Goal: Task Accomplishment & Management: Use online tool/utility

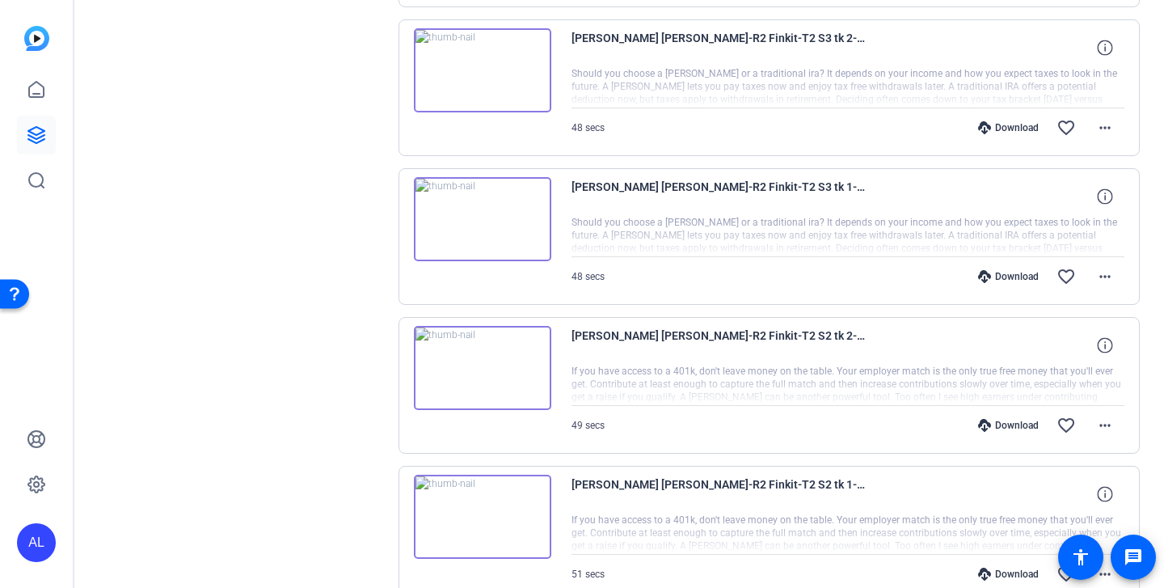
scroll to position [2506, 0]
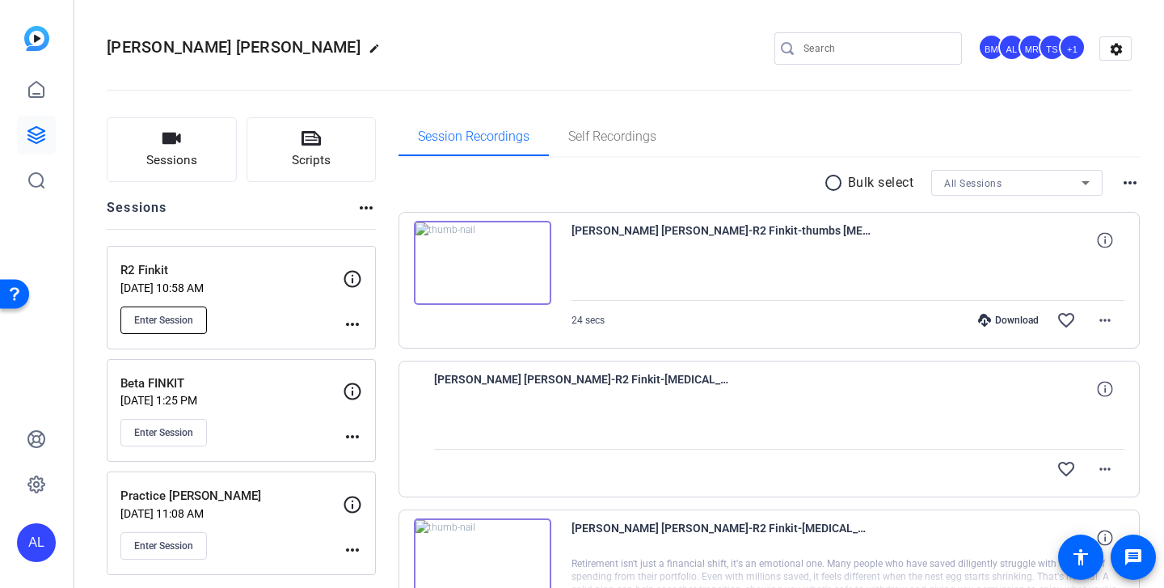
click at [149, 314] on span "Enter Session" at bounding box center [163, 320] width 59 height 13
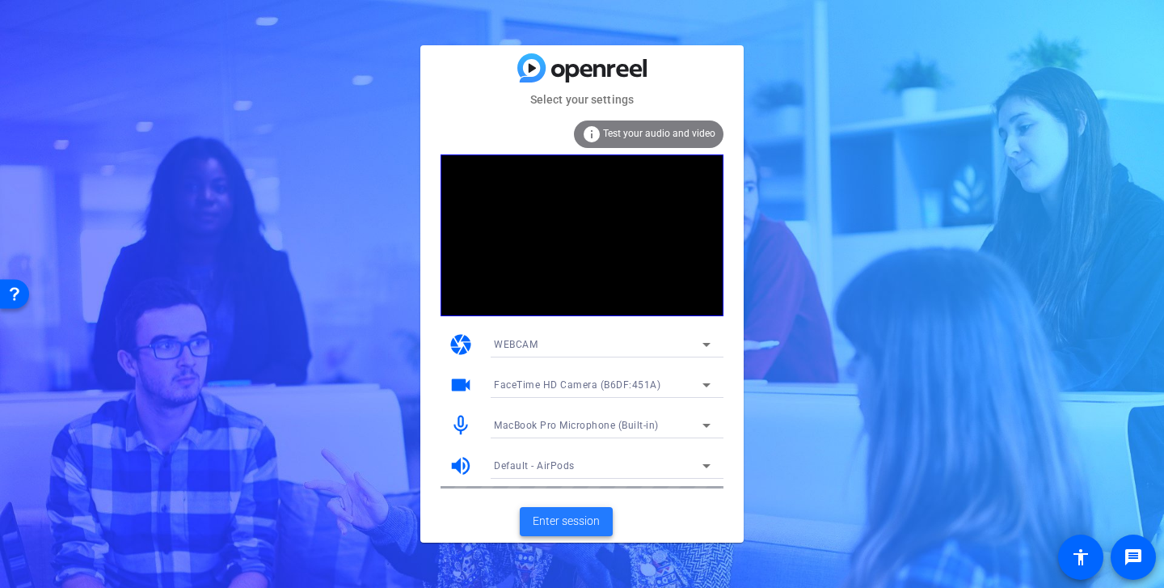
click at [562, 518] on span "Enter session" at bounding box center [566, 521] width 67 height 17
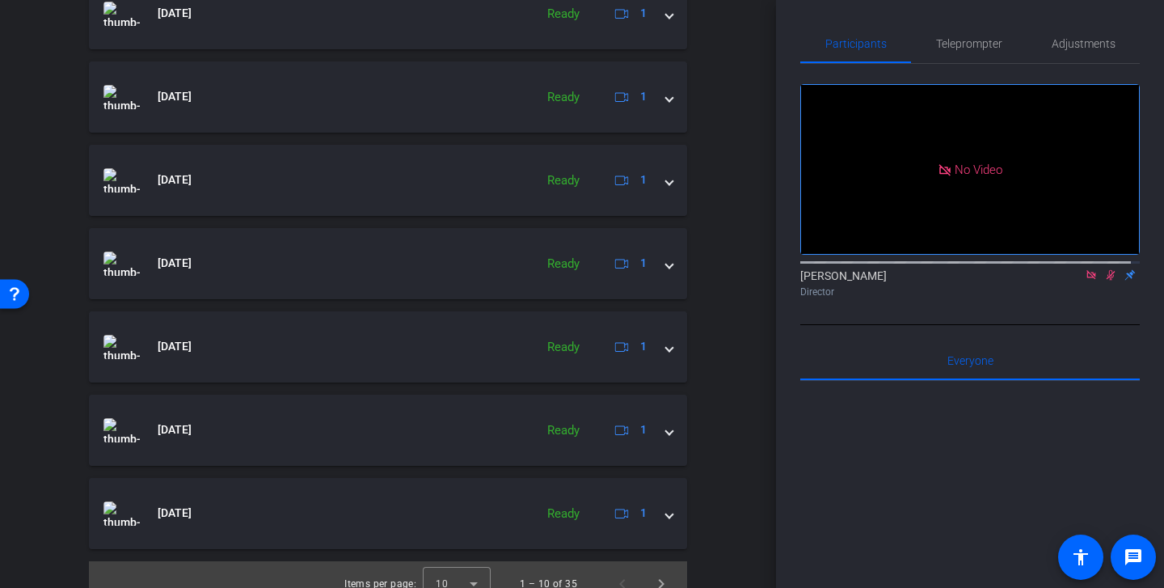
scroll to position [786, 0]
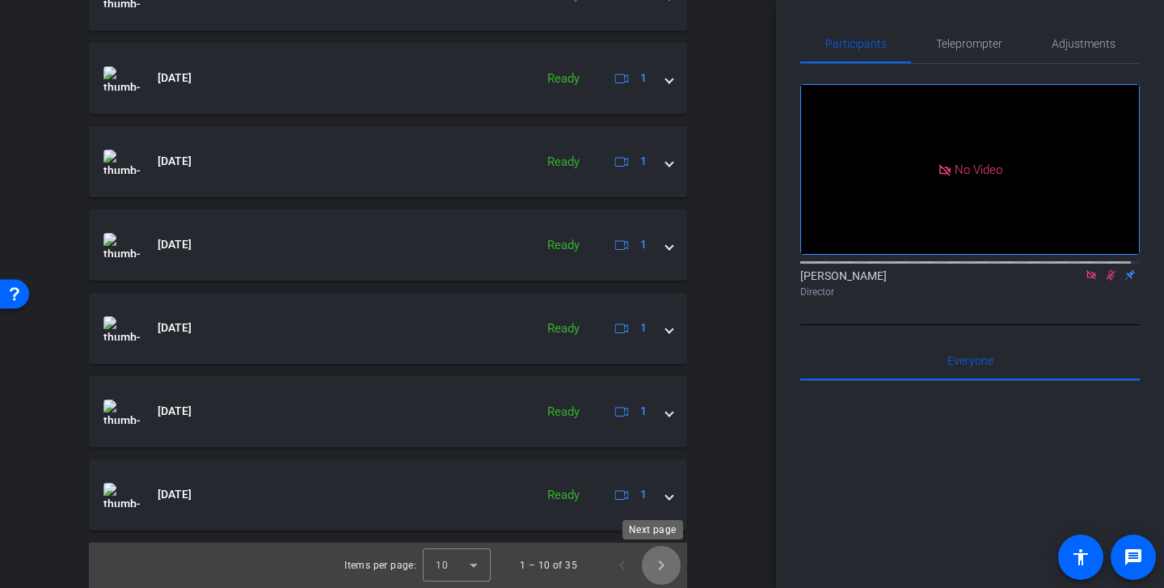
click at [647, 567] on span "Next page" at bounding box center [661, 565] width 39 height 39
click at [654, 566] on span "Next page" at bounding box center [661, 565] width 39 height 39
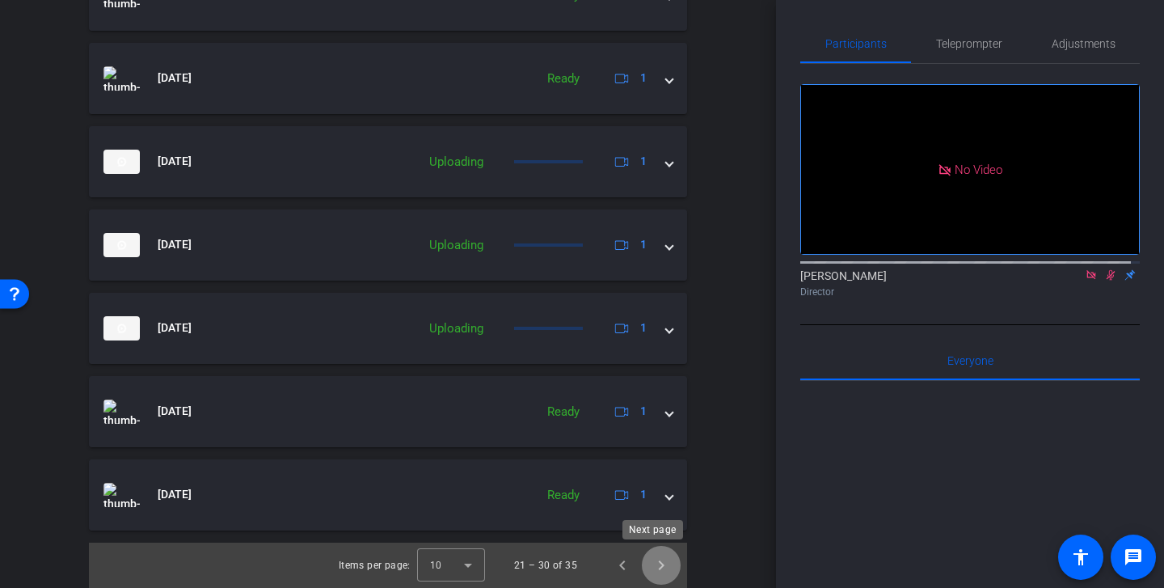
click at [660, 576] on span "Next page" at bounding box center [661, 565] width 39 height 39
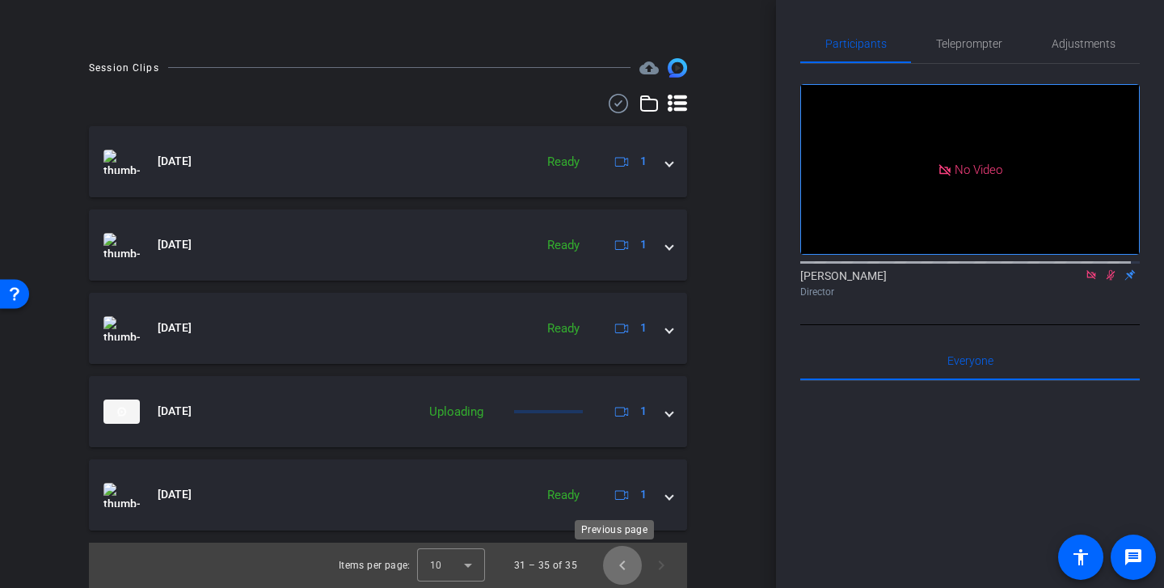
click at [618, 555] on span "Previous page" at bounding box center [622, 565] width 39 height 39
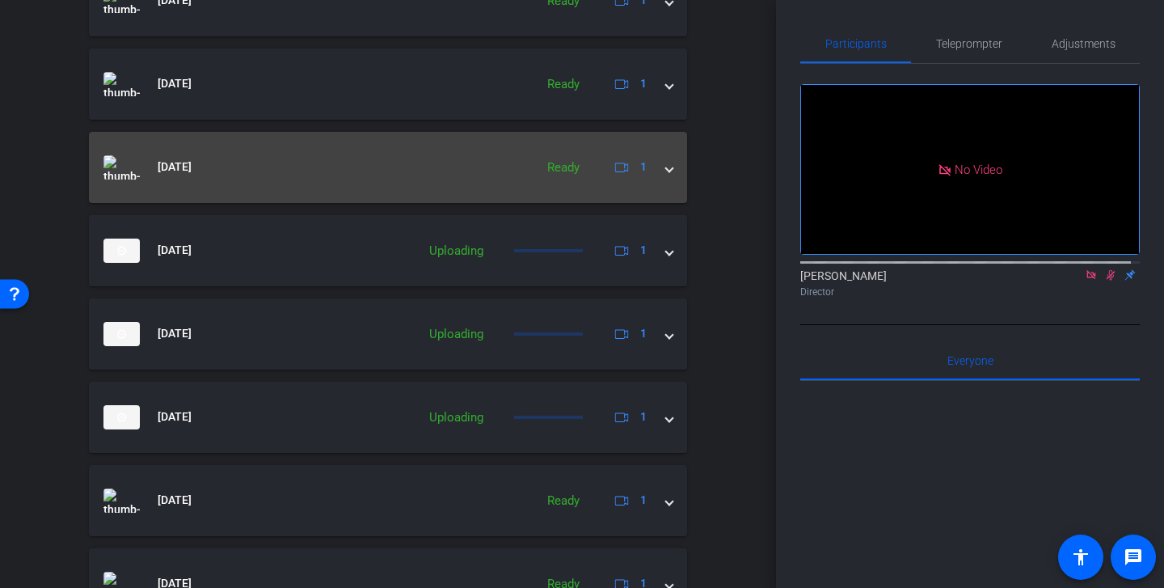
scroll to position [786, 0]
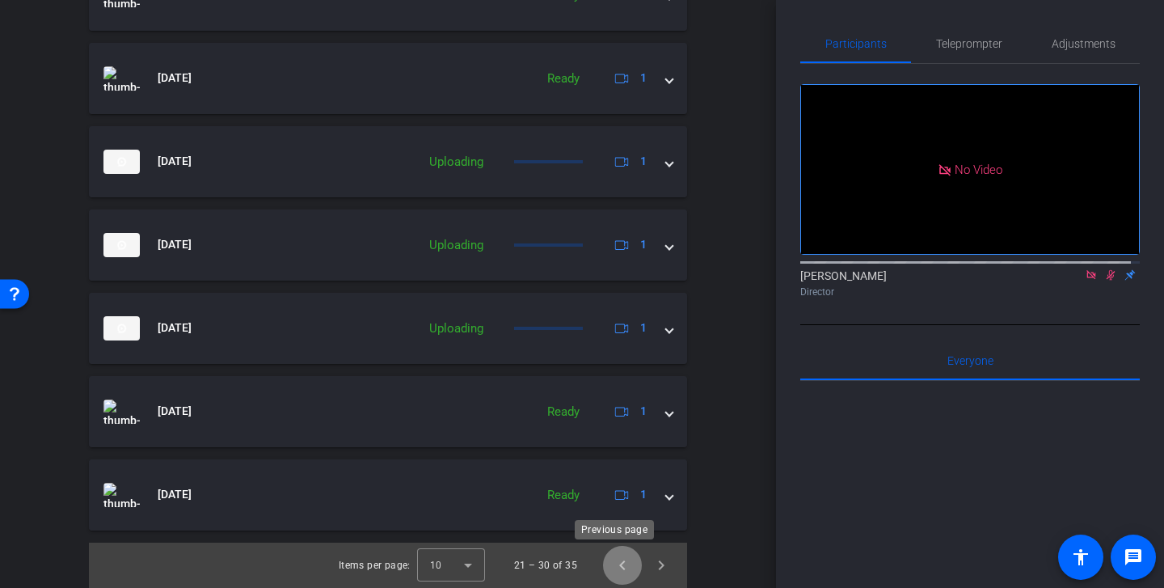
click at [612, 568] on span "Previous page" at bounding box center [622, 565] width 39 height 39
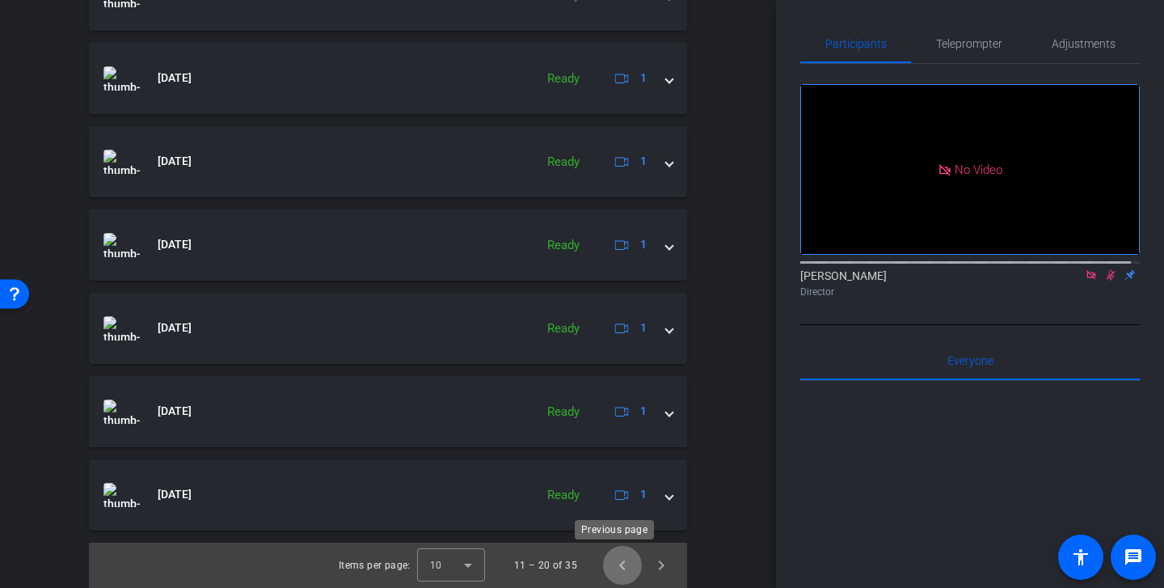
click at [615, 570] on span "Previous page" at bounding box center [622, 565] width 39 height 39
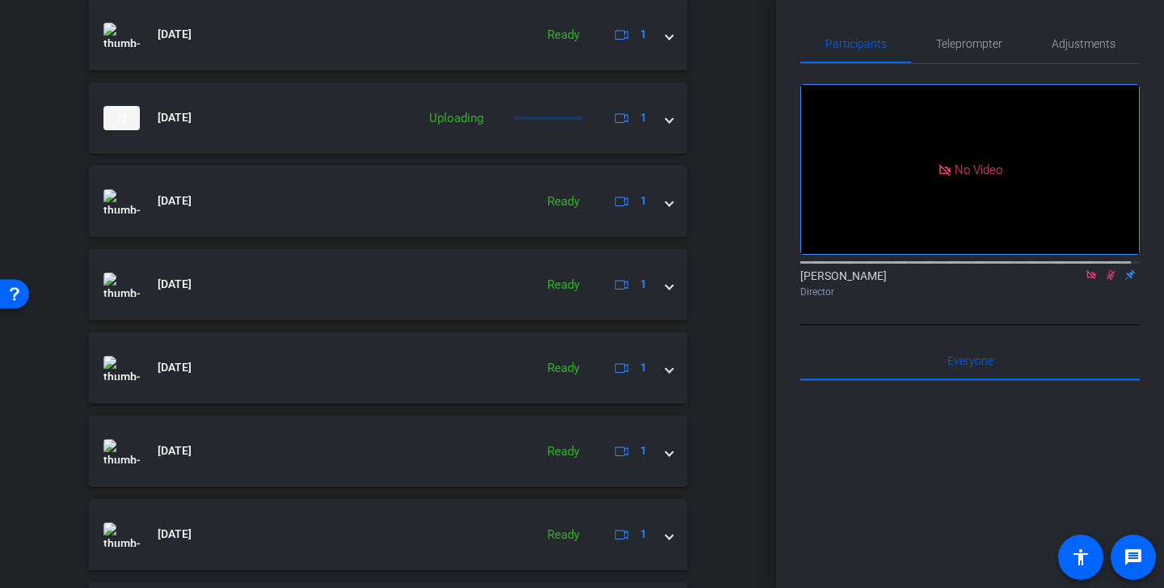
scroll to position [710, 0]
